Goal: Navigation & Orientation: Find specific page/section

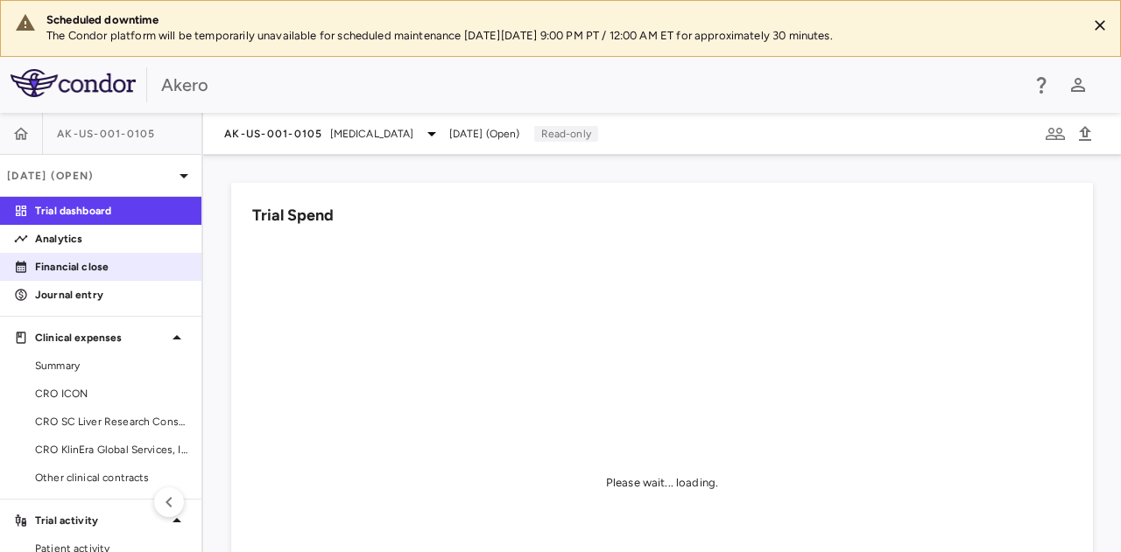
click at [82, 271] on p "Financial close" at bounding box center [111, 267] width 152 height 16
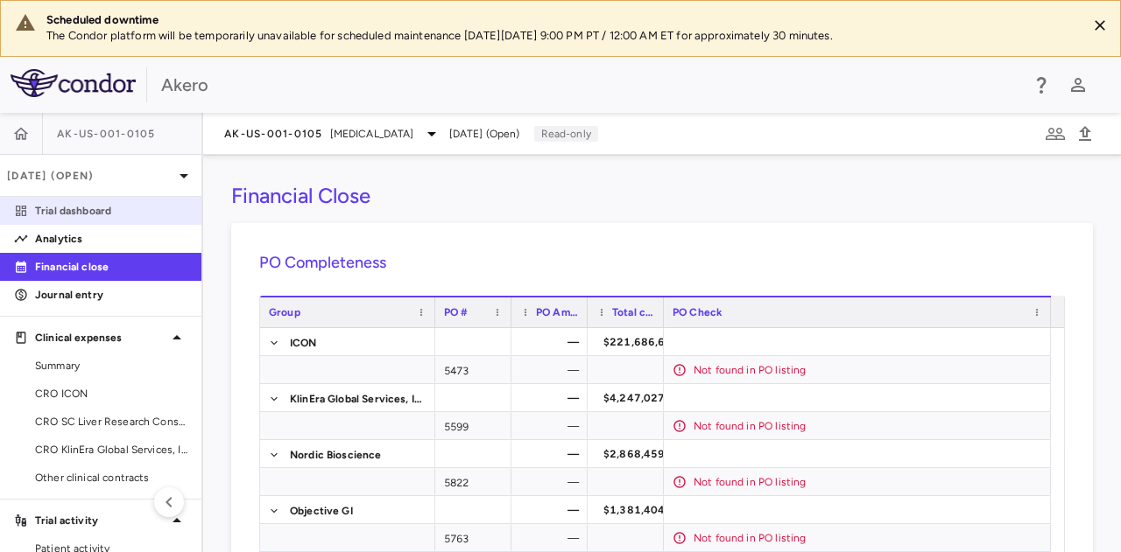
click at [91, 215] on p "Trial dashboard" at bounding box center [111, 211] width 152 height 16
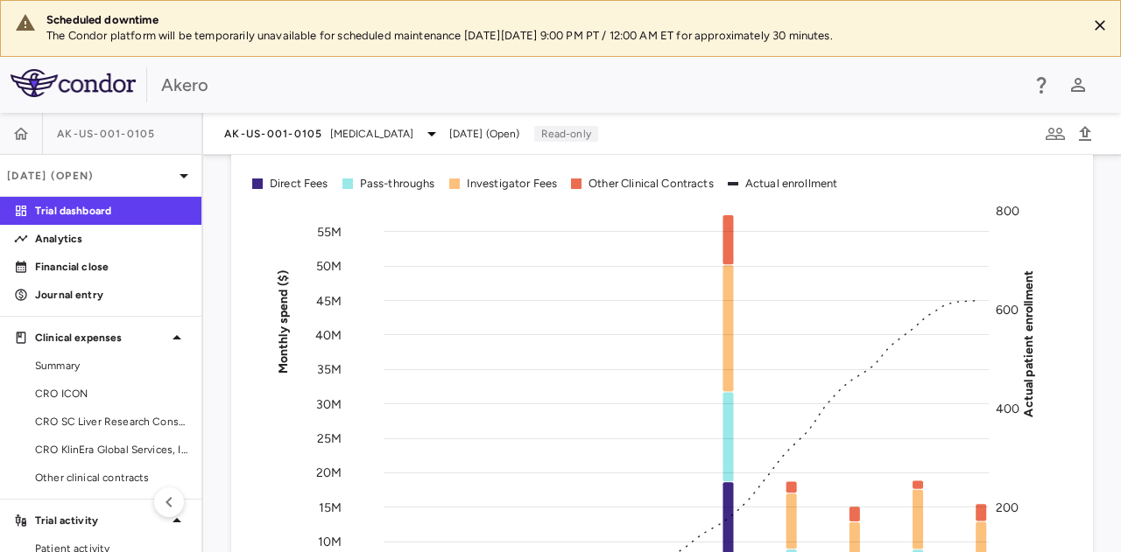
scroll to position [73, 0]
